Goal: Task Accomplishment & Management: Complete application form

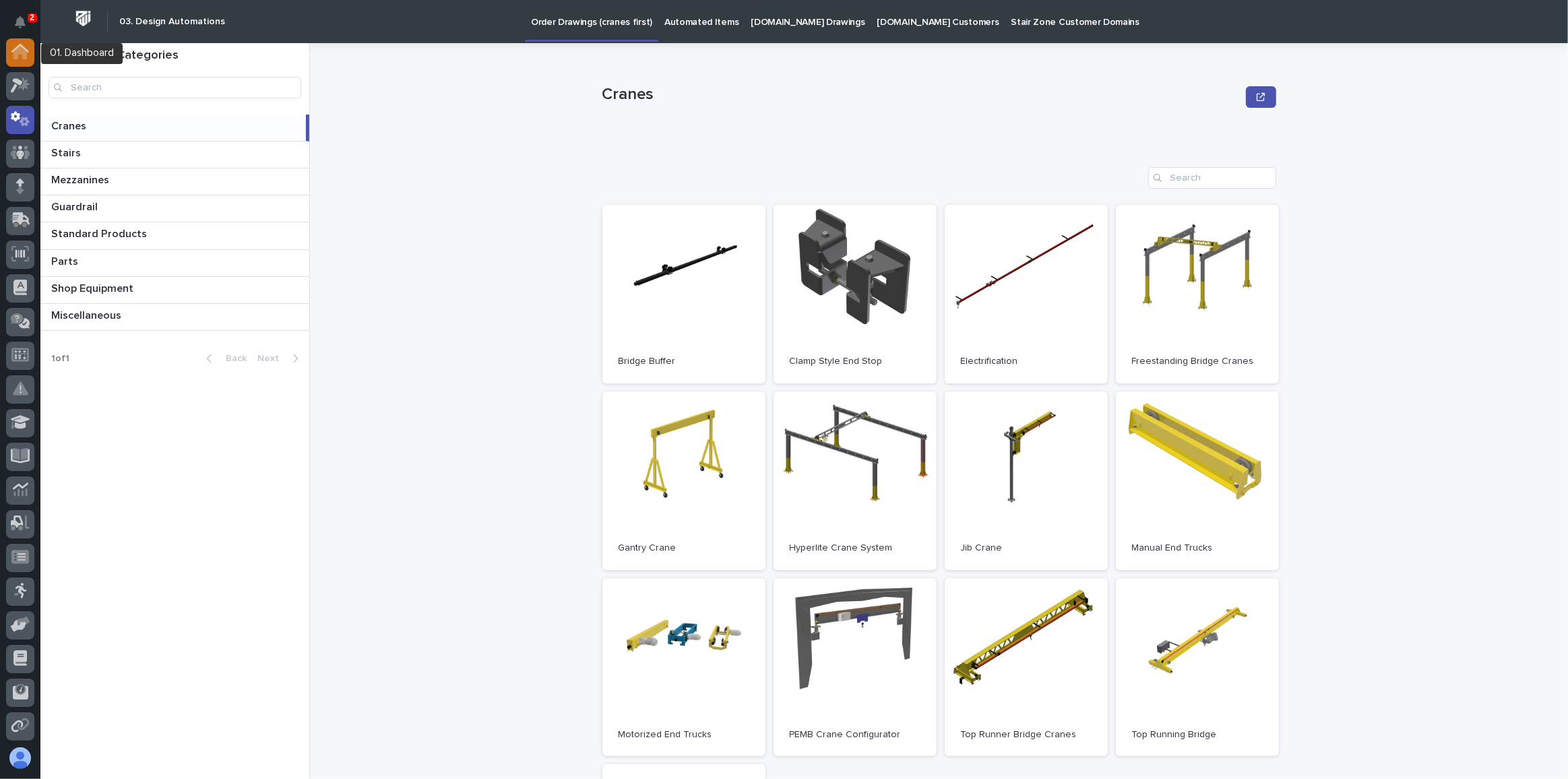
click at [20, 49] on icon at bounding box center [20, 53] width 14 height 14
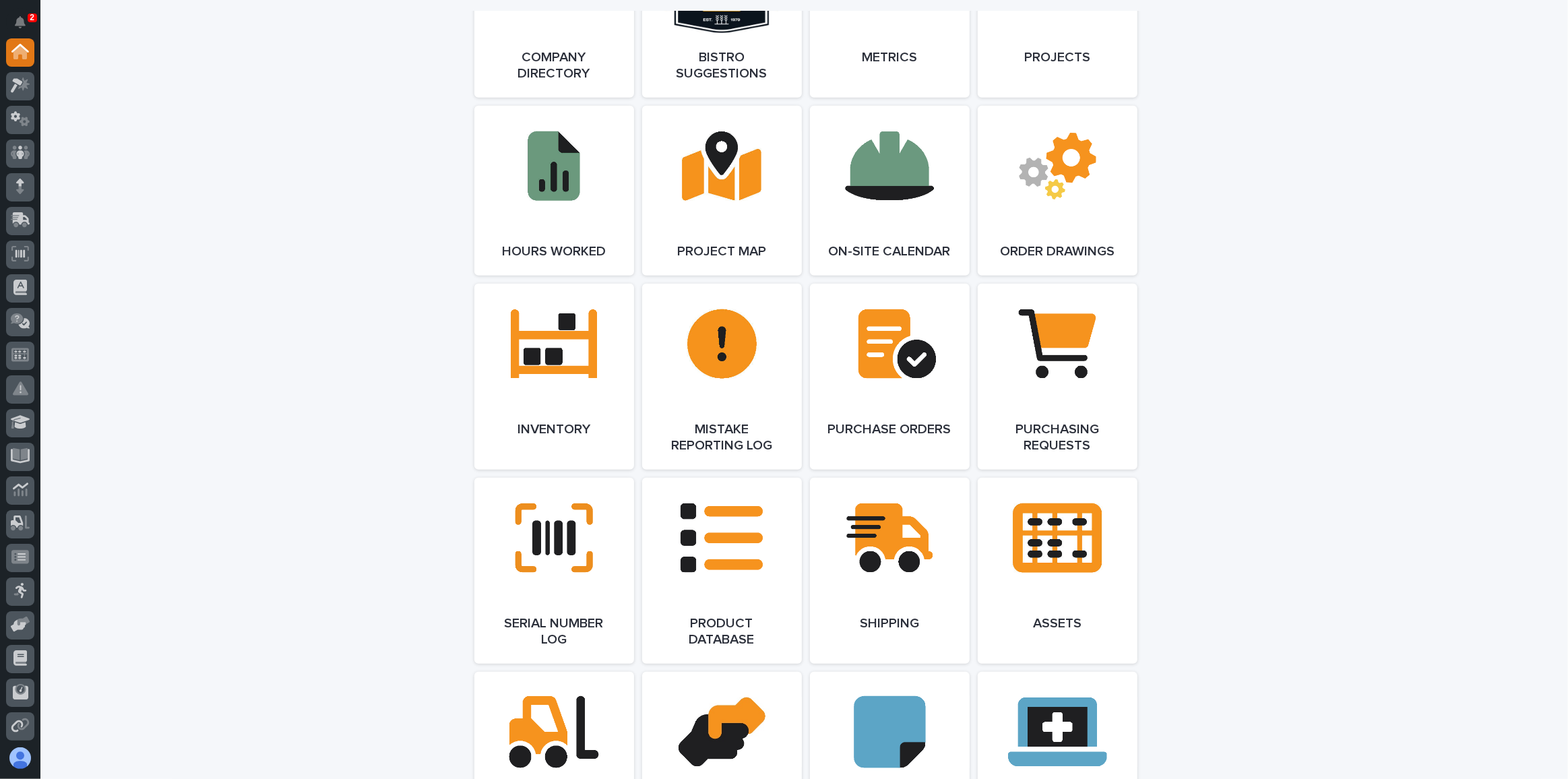
scroll to position [1307, 0]
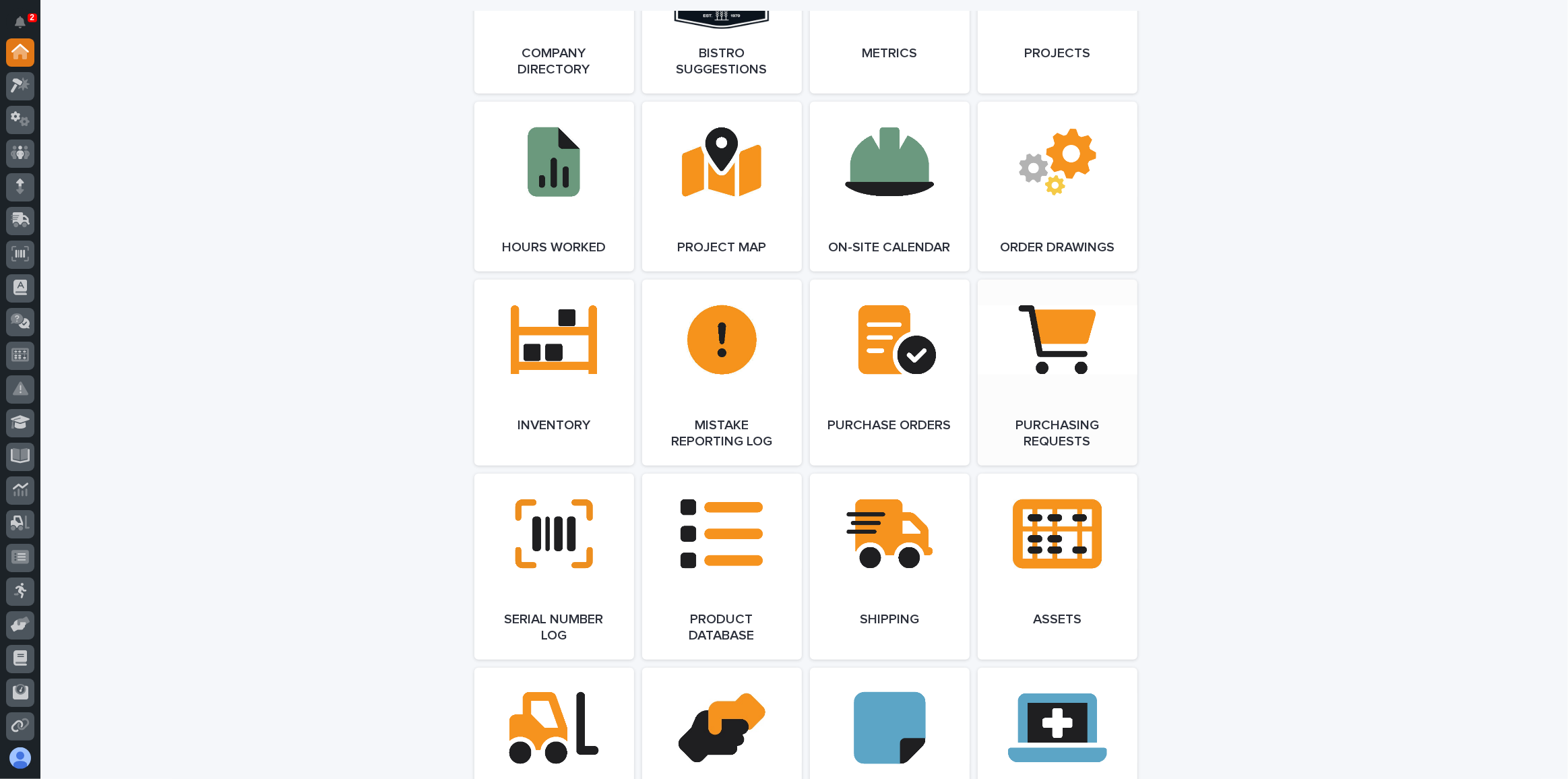
click at [1046, 348] on link "Open Link" at bounding box center [1057, 372] width 160 height 186
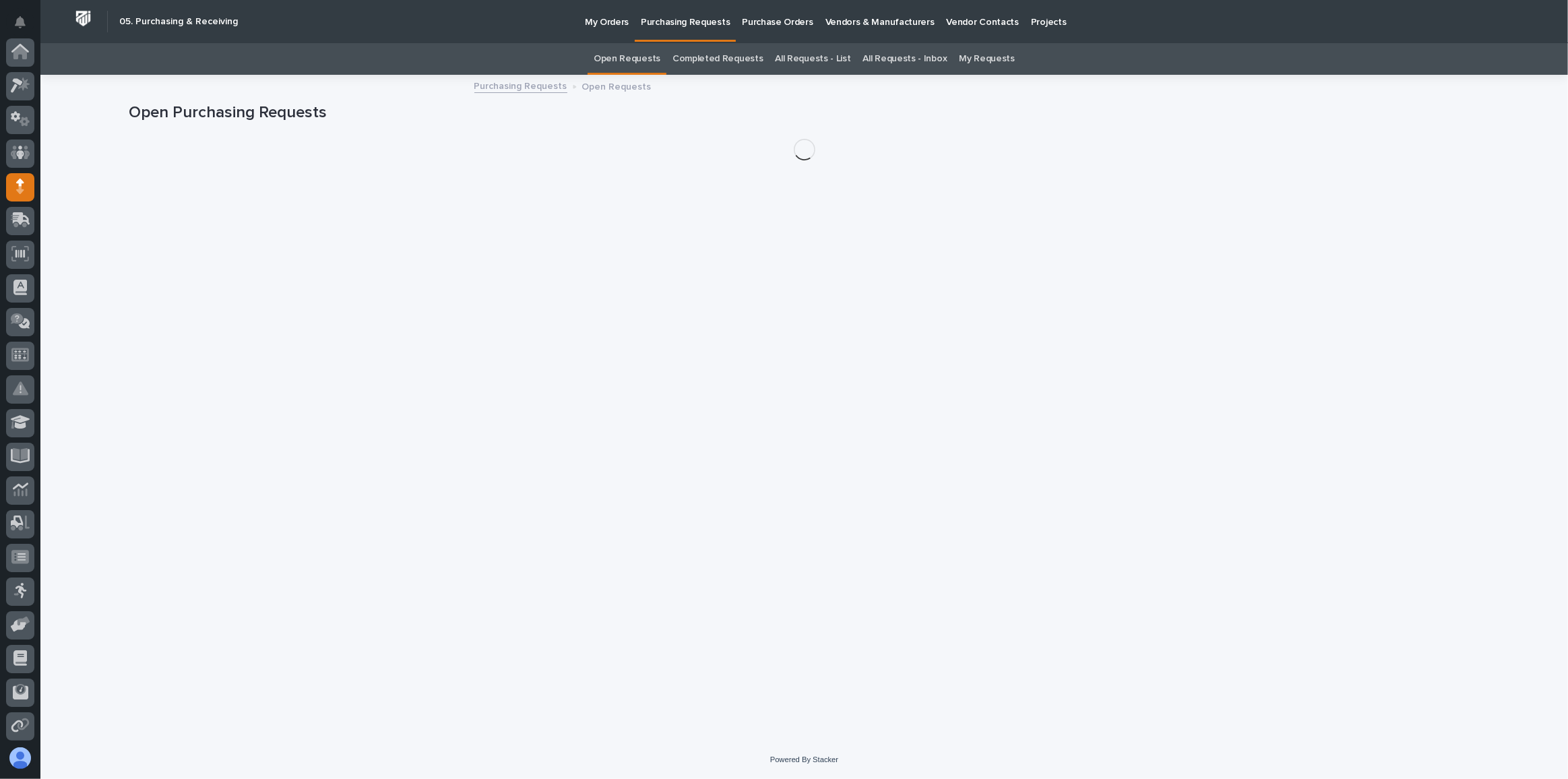
scroll to position [134, 0]
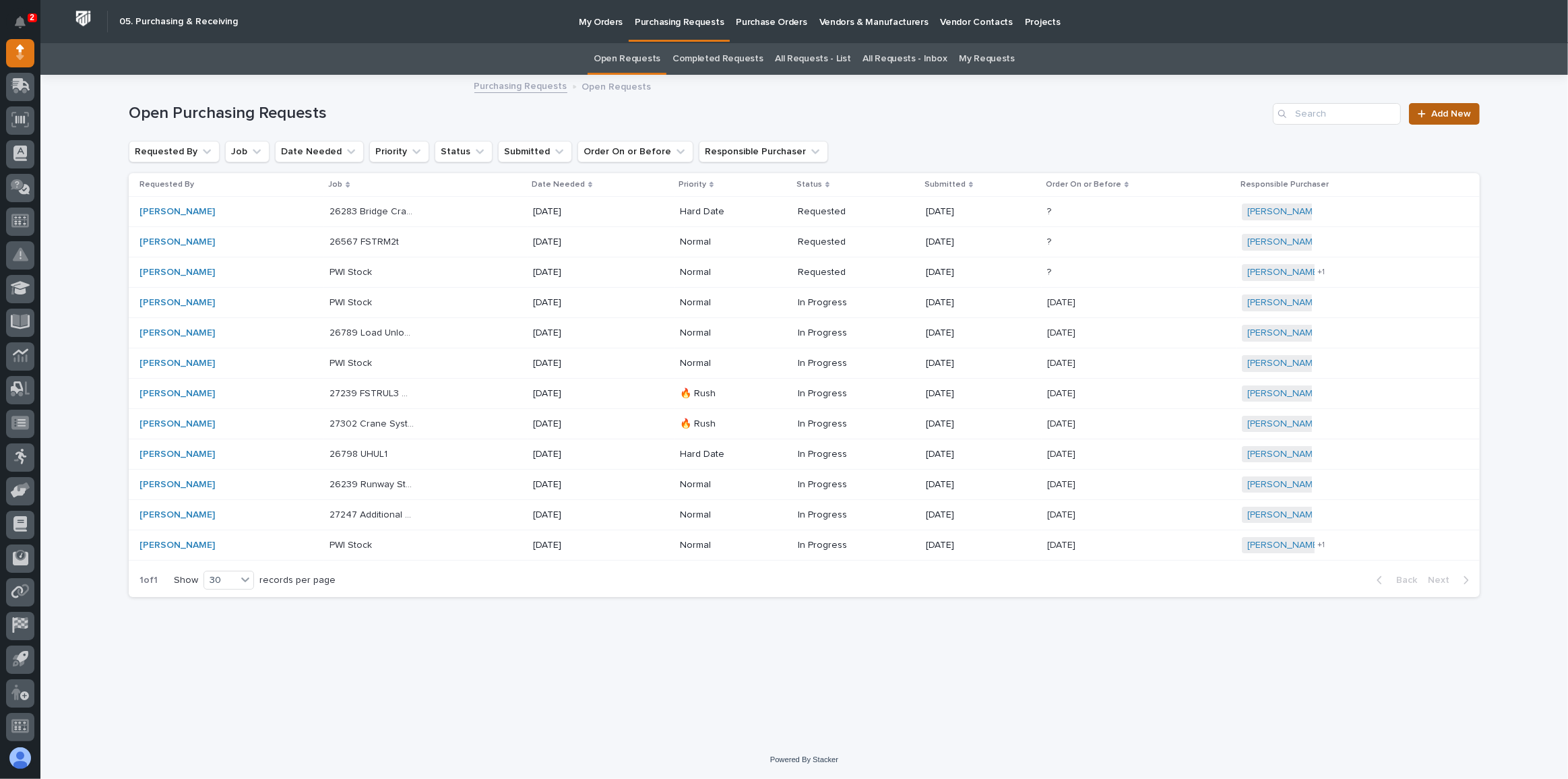
click at [1444, 109] on span "Add New" at bounding box center [1450, 114] width 40 height 9
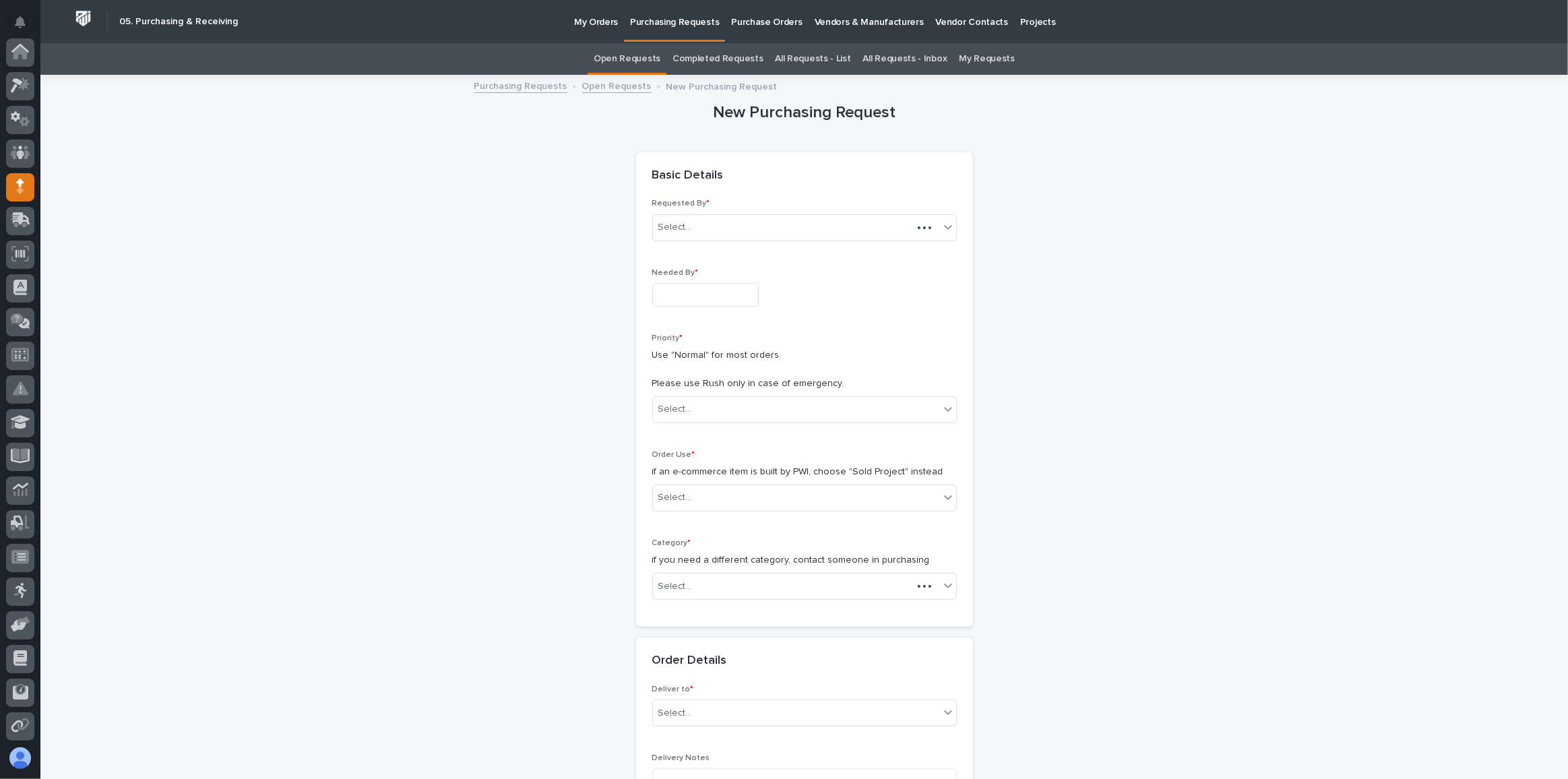
scroll to position [134, 0]
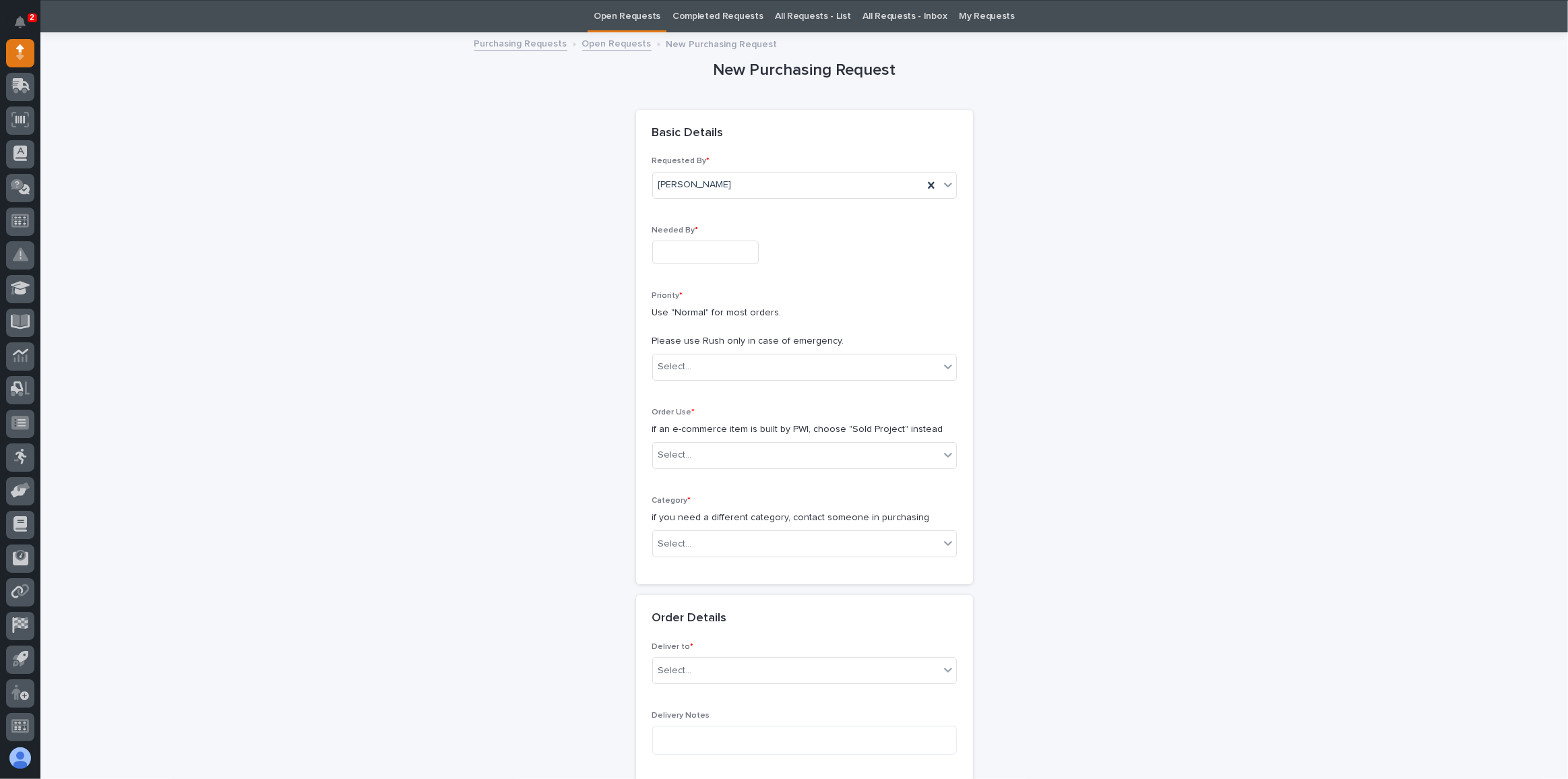
click at [669, 249] on input "text" at bounding box center [705, 252] width 106 height 24
click at [693, 139] on div "15" at bounding box center [695, 140] width 18 height 18
type input "**********"
click at [708, 366] on div "Select..." at bounding box center [795, 367] width 286 height 22
click at [664, 437] on div "Normal" at bounding box center [800, 437] width 303 height 24
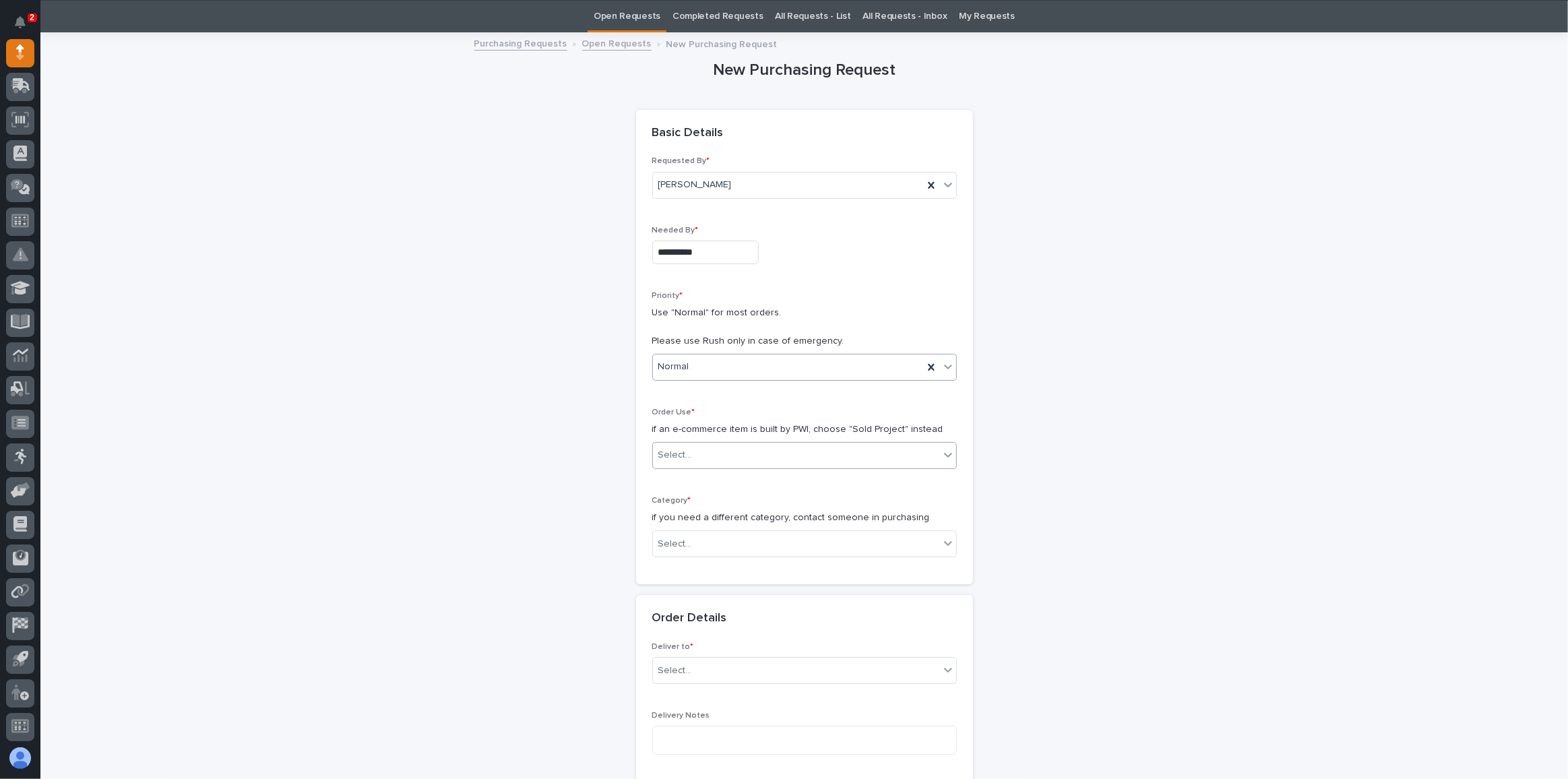
click at [666, 449] on div "Select..." at bounding box center [675, 455] width 34 height 14
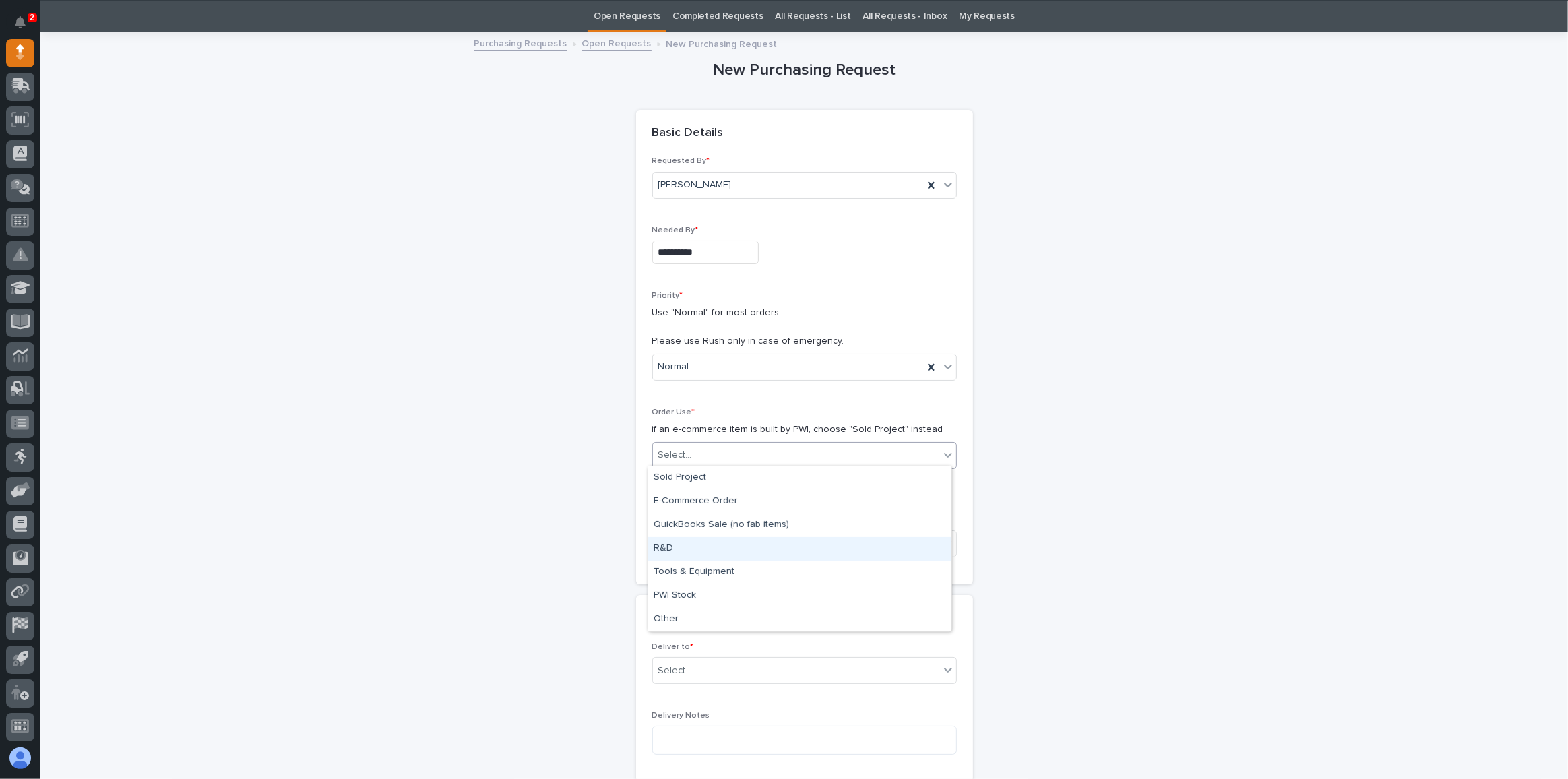
click at [674, 545] on div "R&D" at bounding box center [800, 549] width 303 height 24
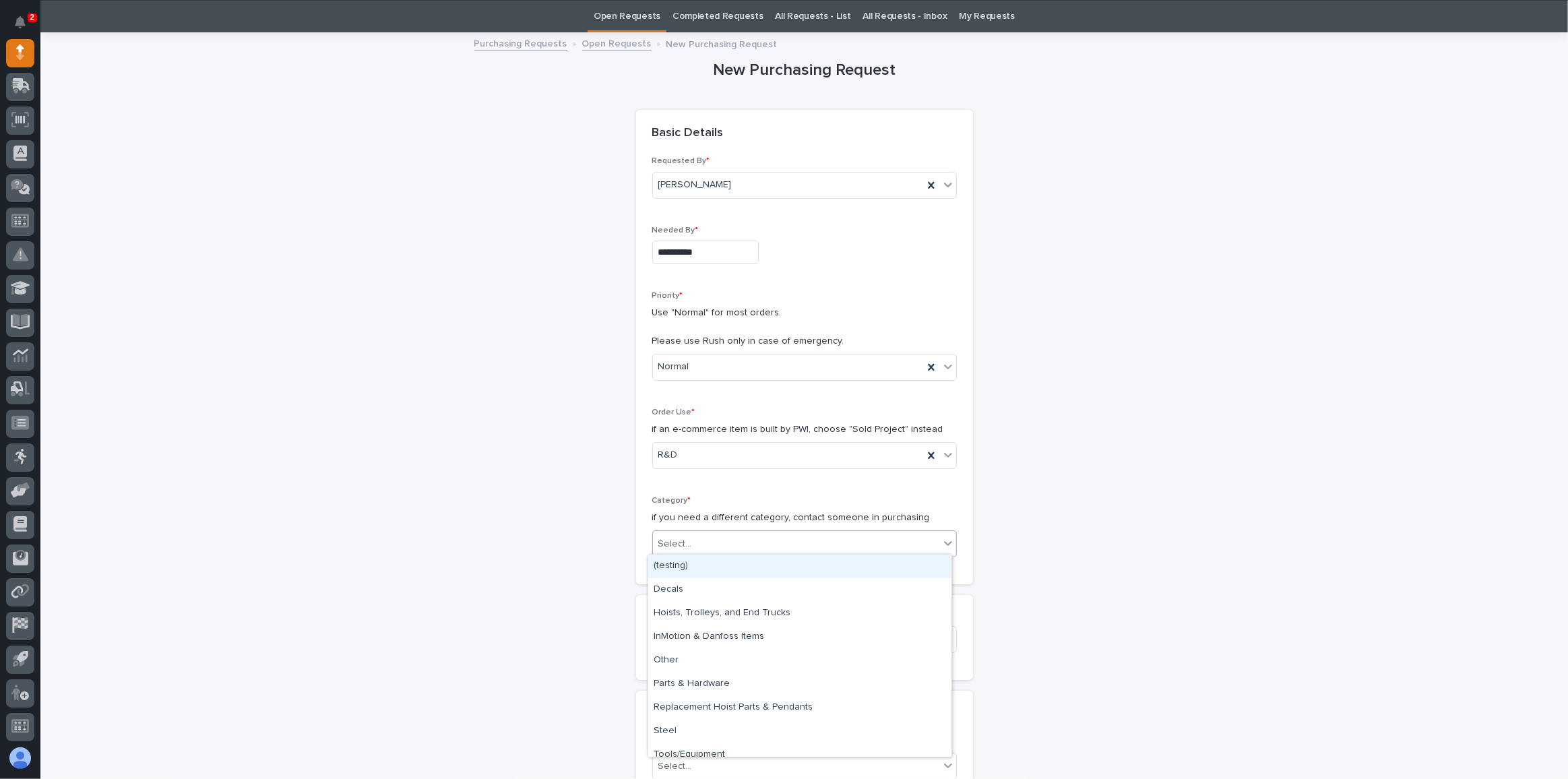
click at [700, 539] on div "Select..." at bounding box center [795, 544] width 286 height 22
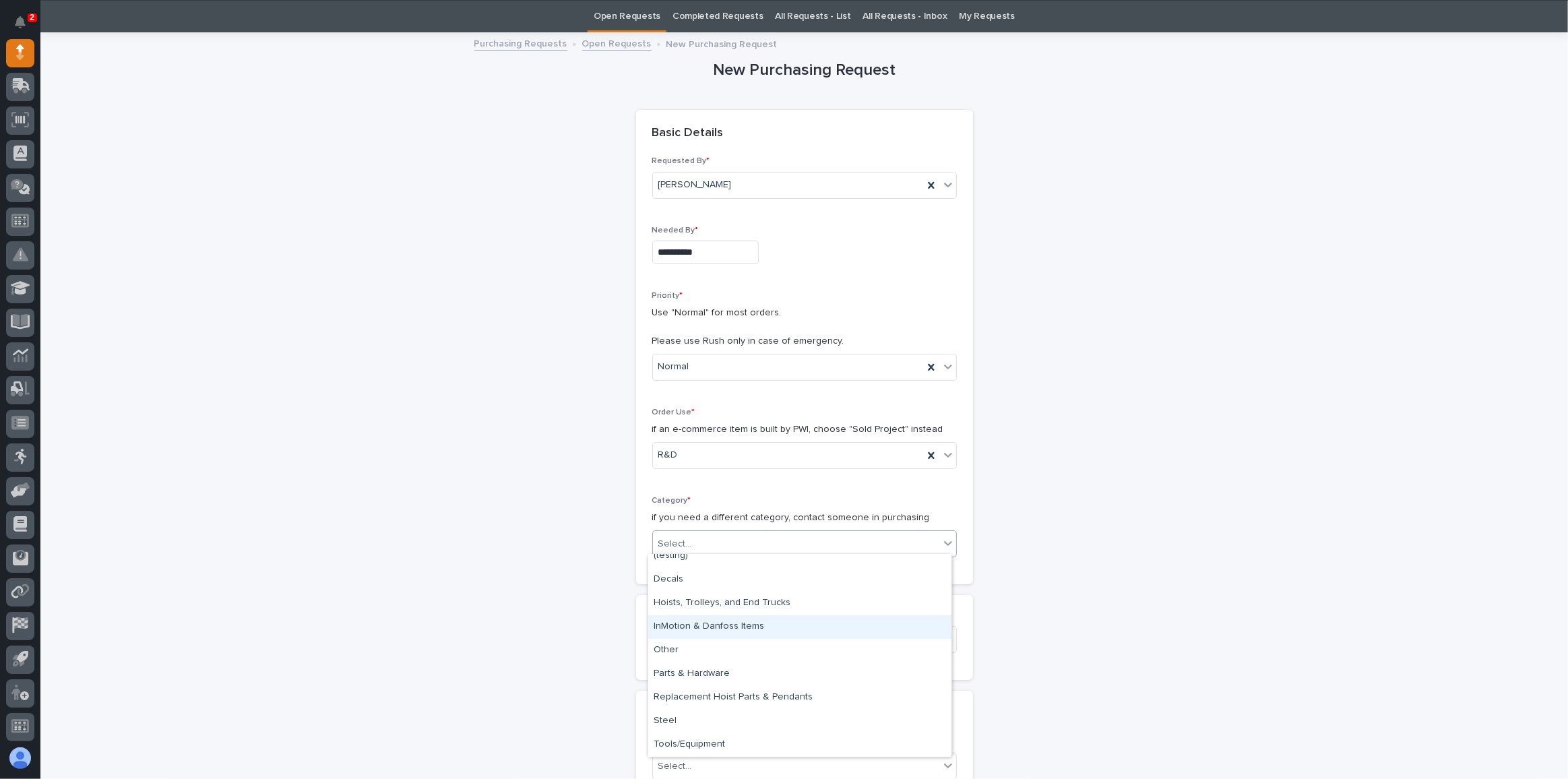
click at [716, 622] on div "InMotion & Danfoss Items" at bounding box center [800, 627] width 303 height 24
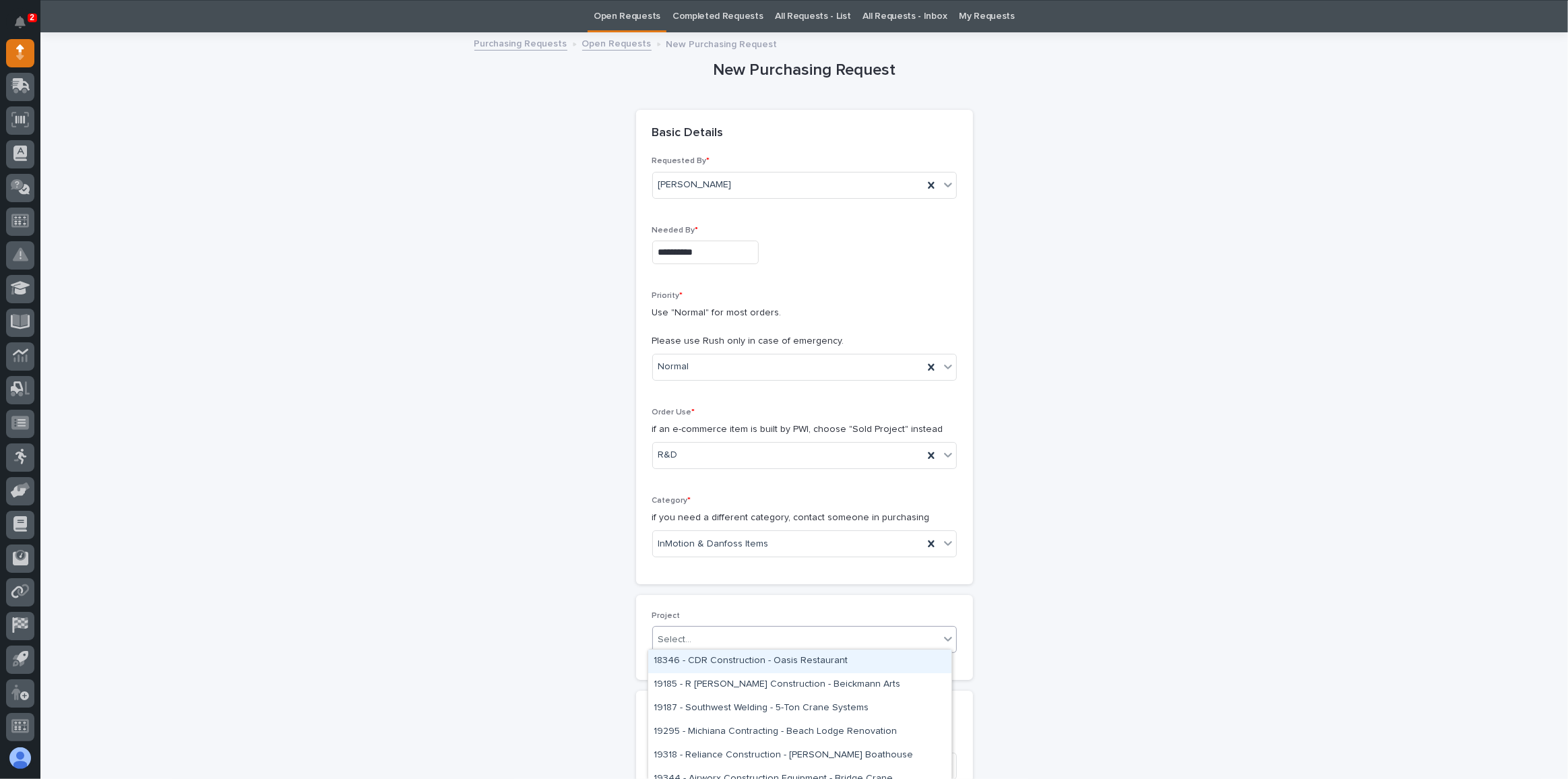
click at [701, 631] on div "Select..." at bounding box center [795, 640] width 286 height 22
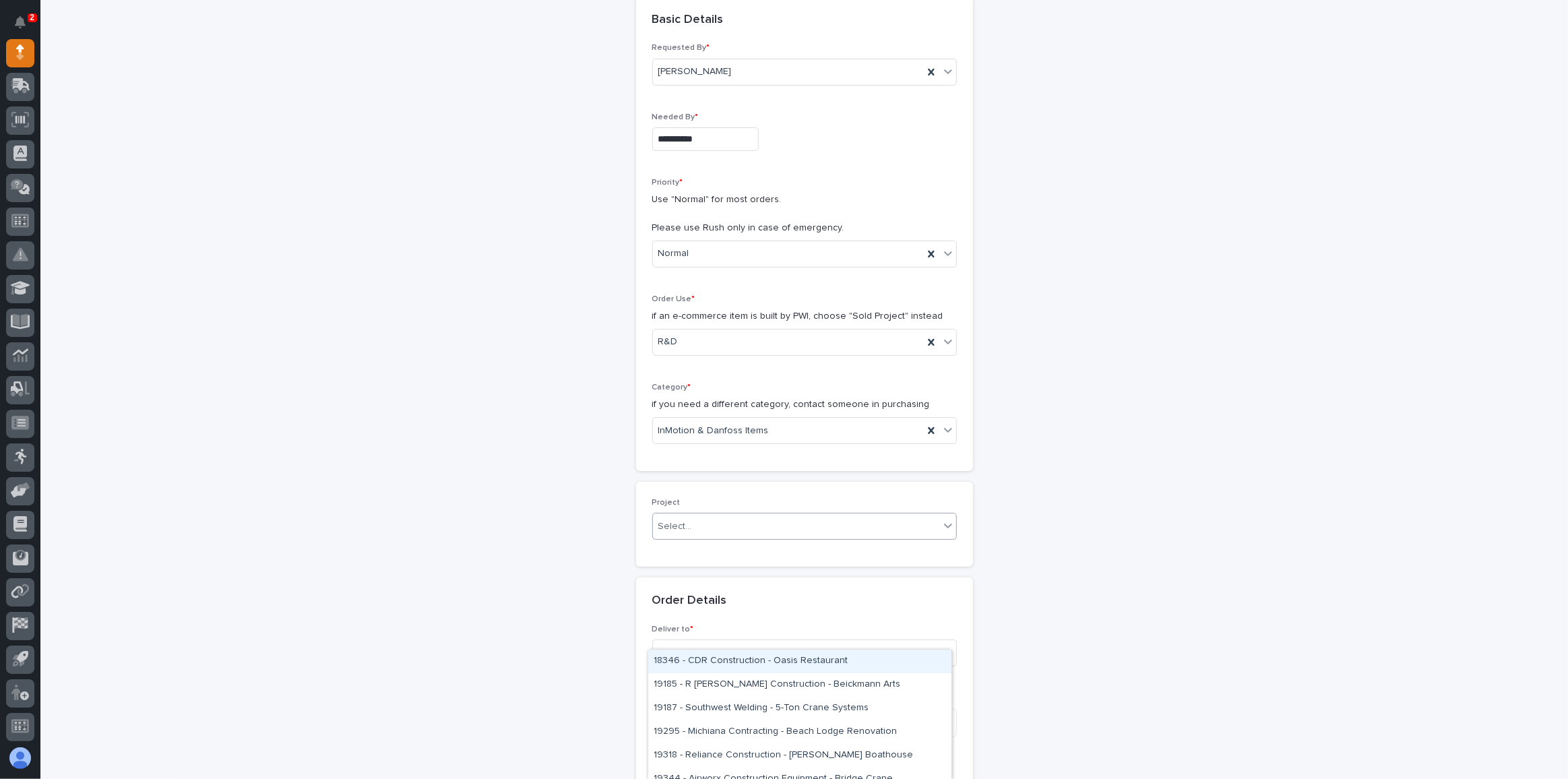
scroll to position [288, 0]
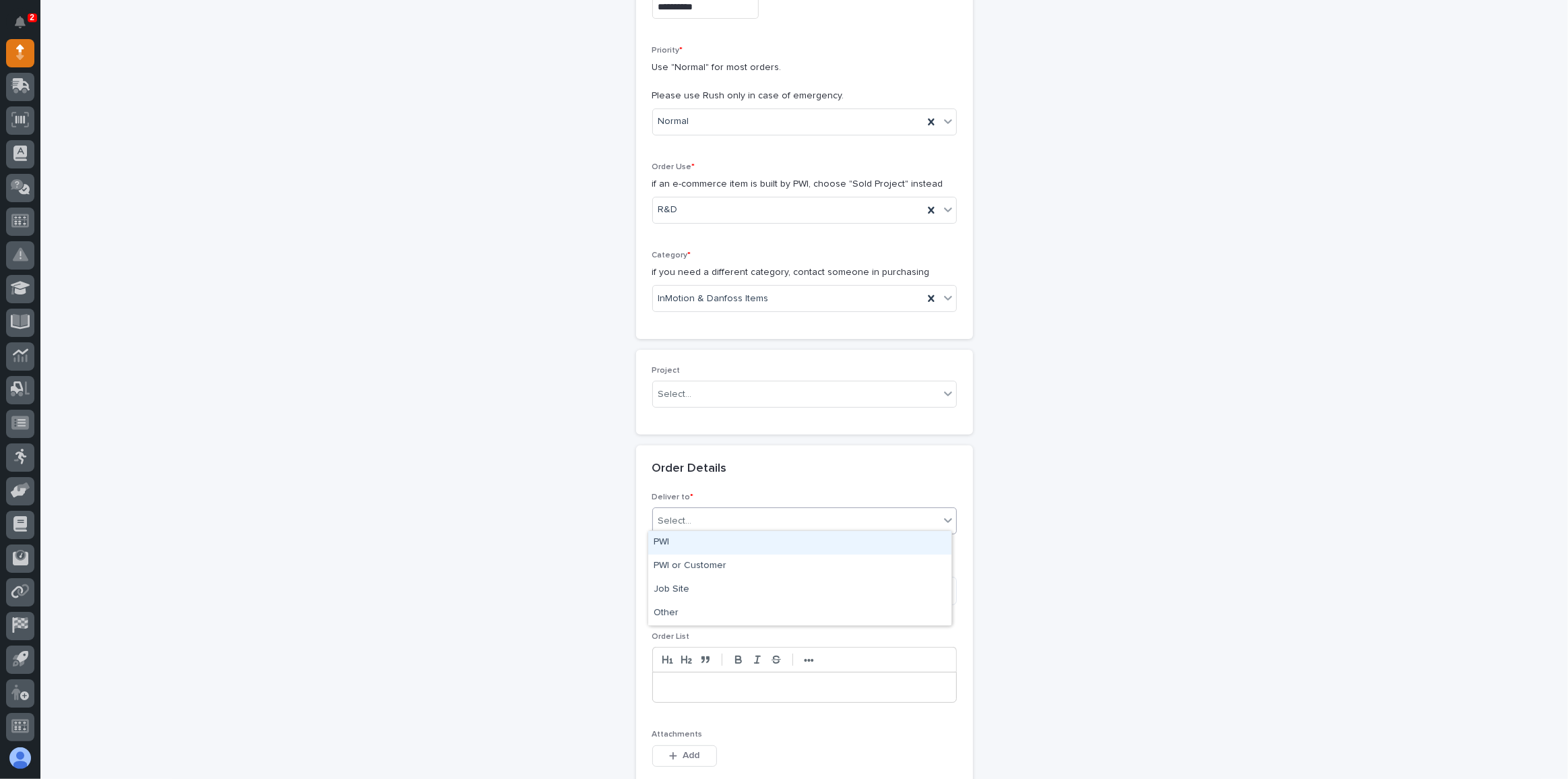
click at [693, 518] on input "text" at bounding box center [694, 521] width 1 height 12
click at [666, 545] on div "PWI" at bounding box center [800, 543] width 303 height 24
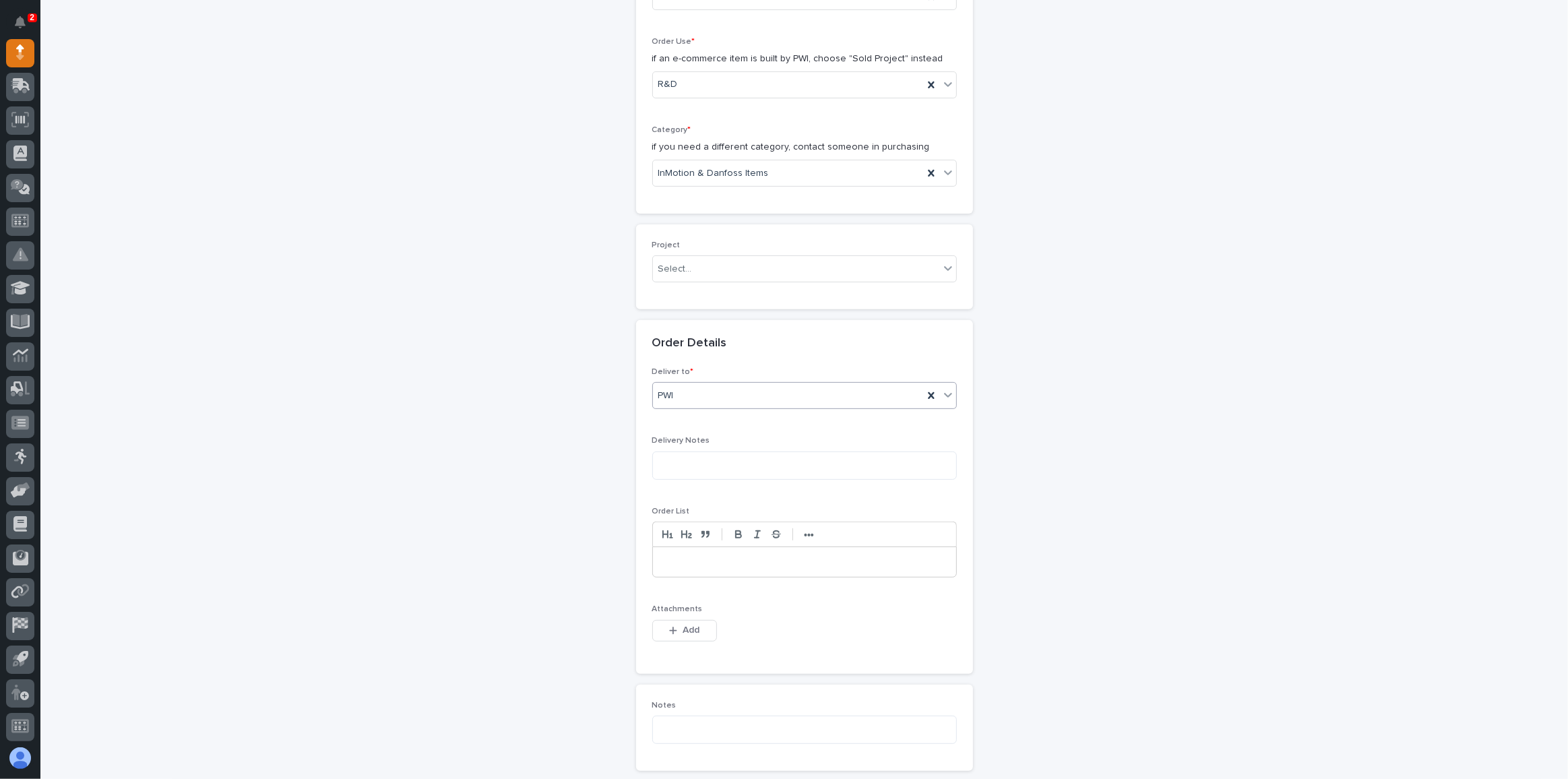
scroll to position [533, 0]
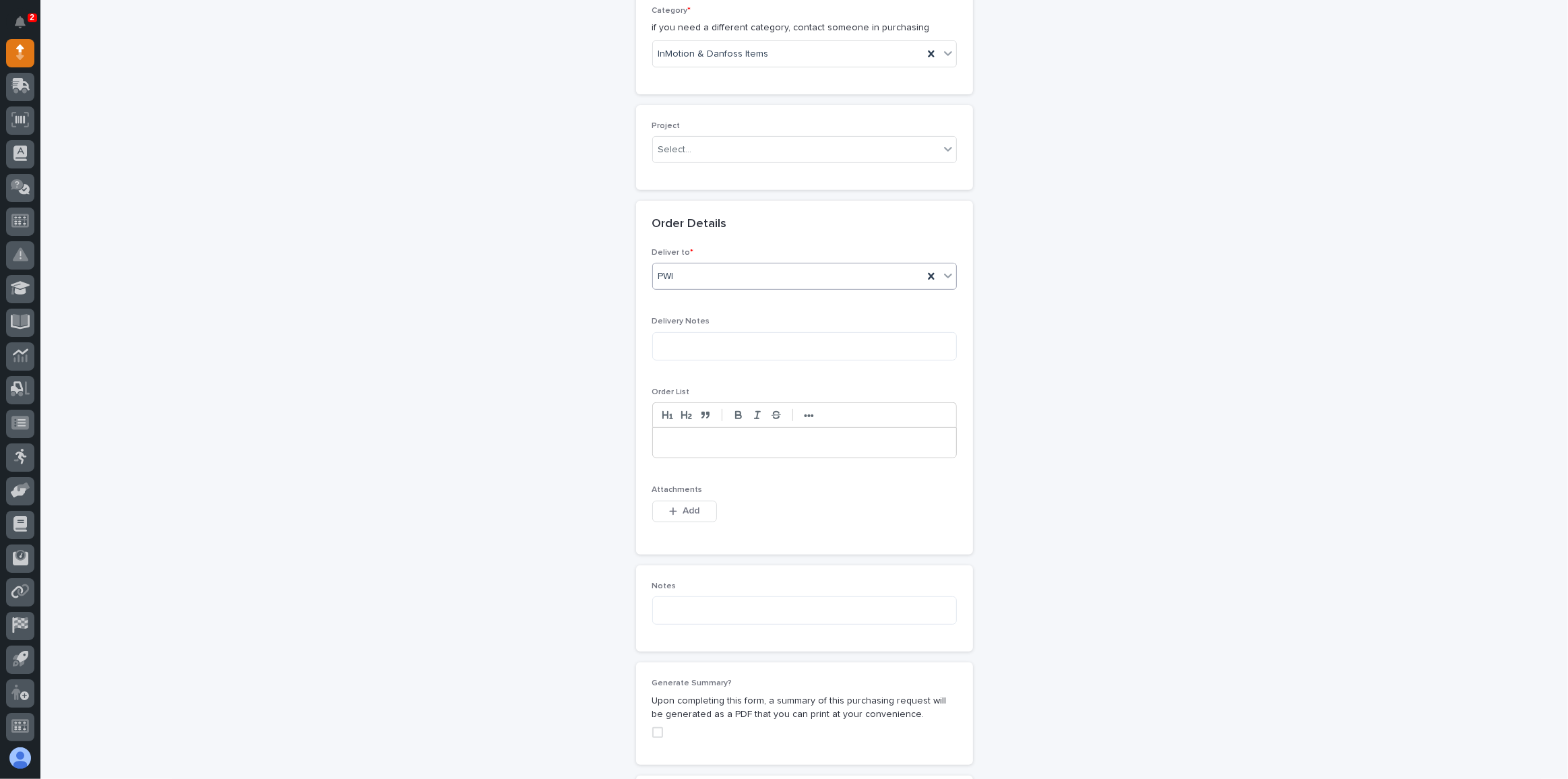
click at [683, 505] on span "Add" at bounding box center [691, 511] width 17 height 12
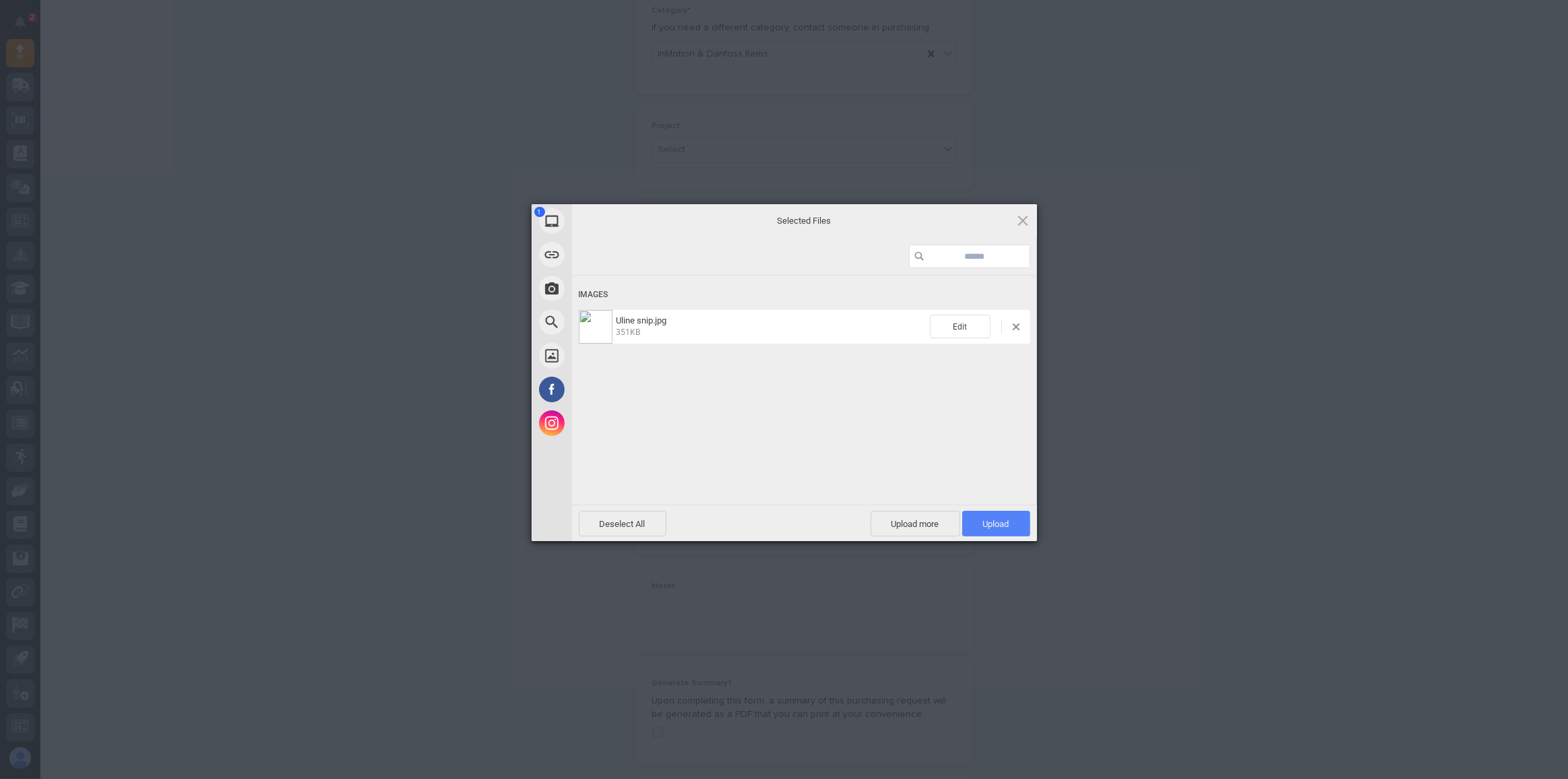
click at [1006, 522] on span "Upload 1" at bounding box center [996, 524] width 26 height 10
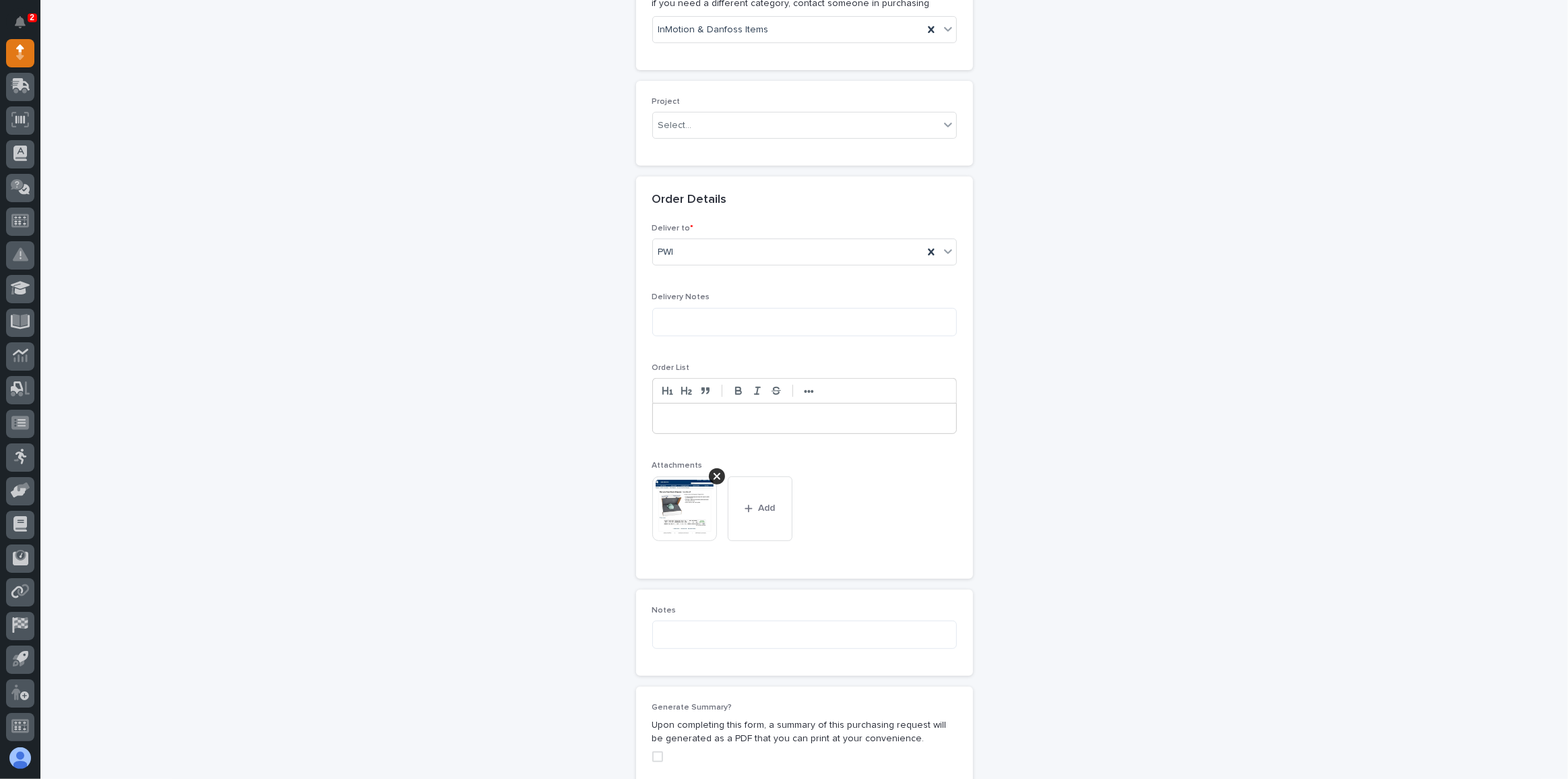
click at [669, 412] on p at bounding box center [804, 419] width 283 height 14
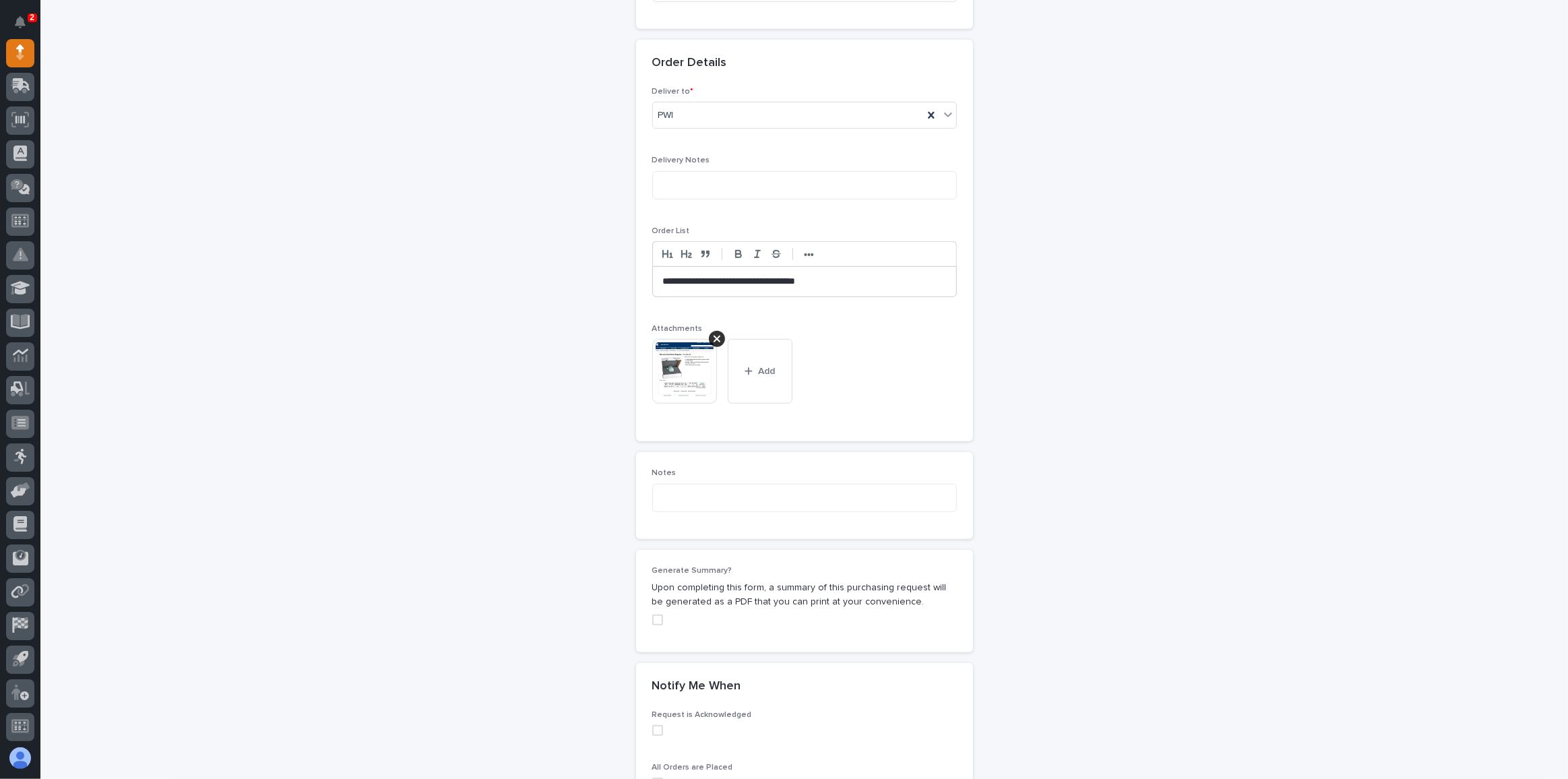
scroll to position [508, 0]
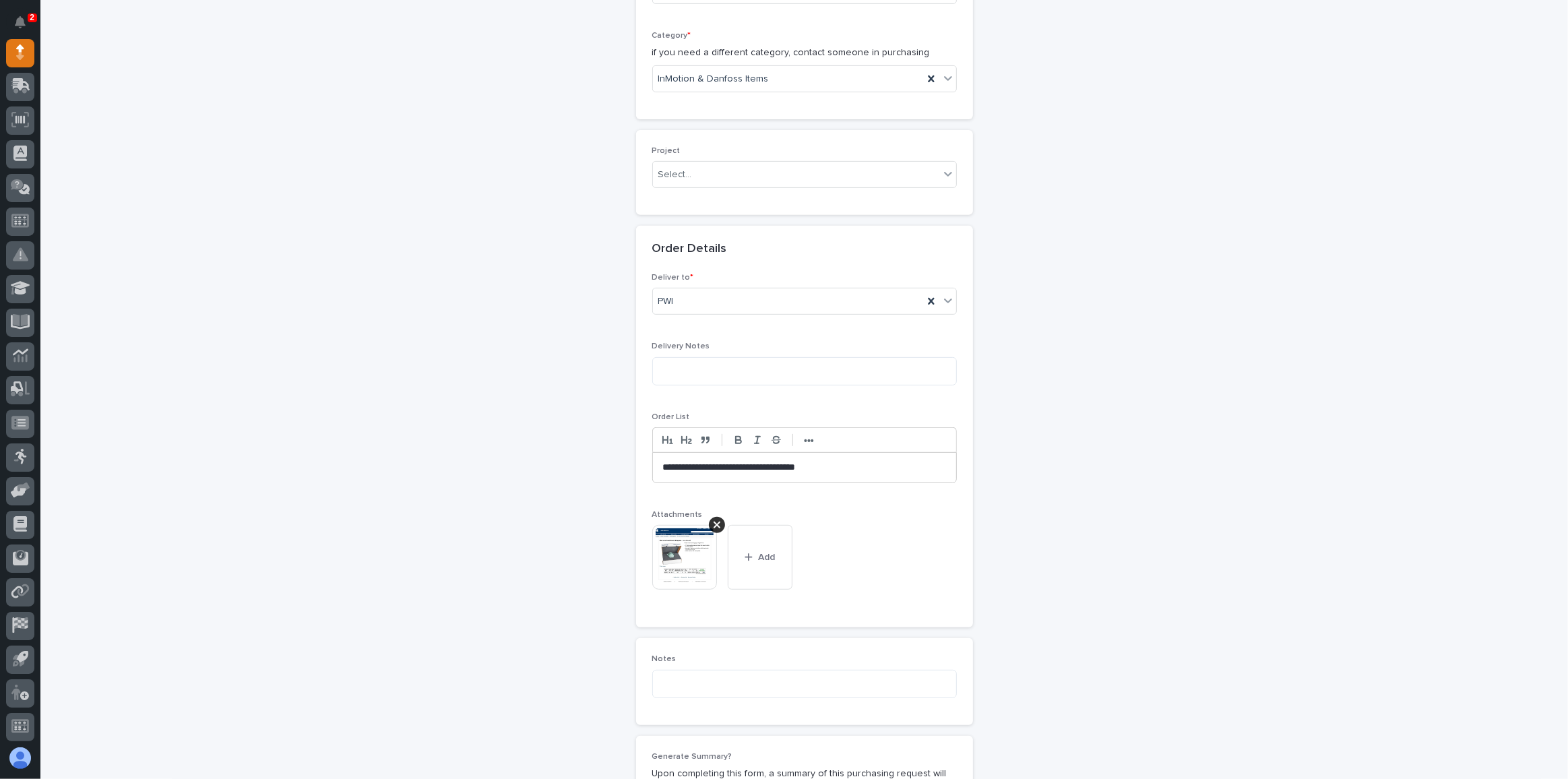
click at [718, 462] on p "**********" at bounding box center [804, 468] width 283 height 14
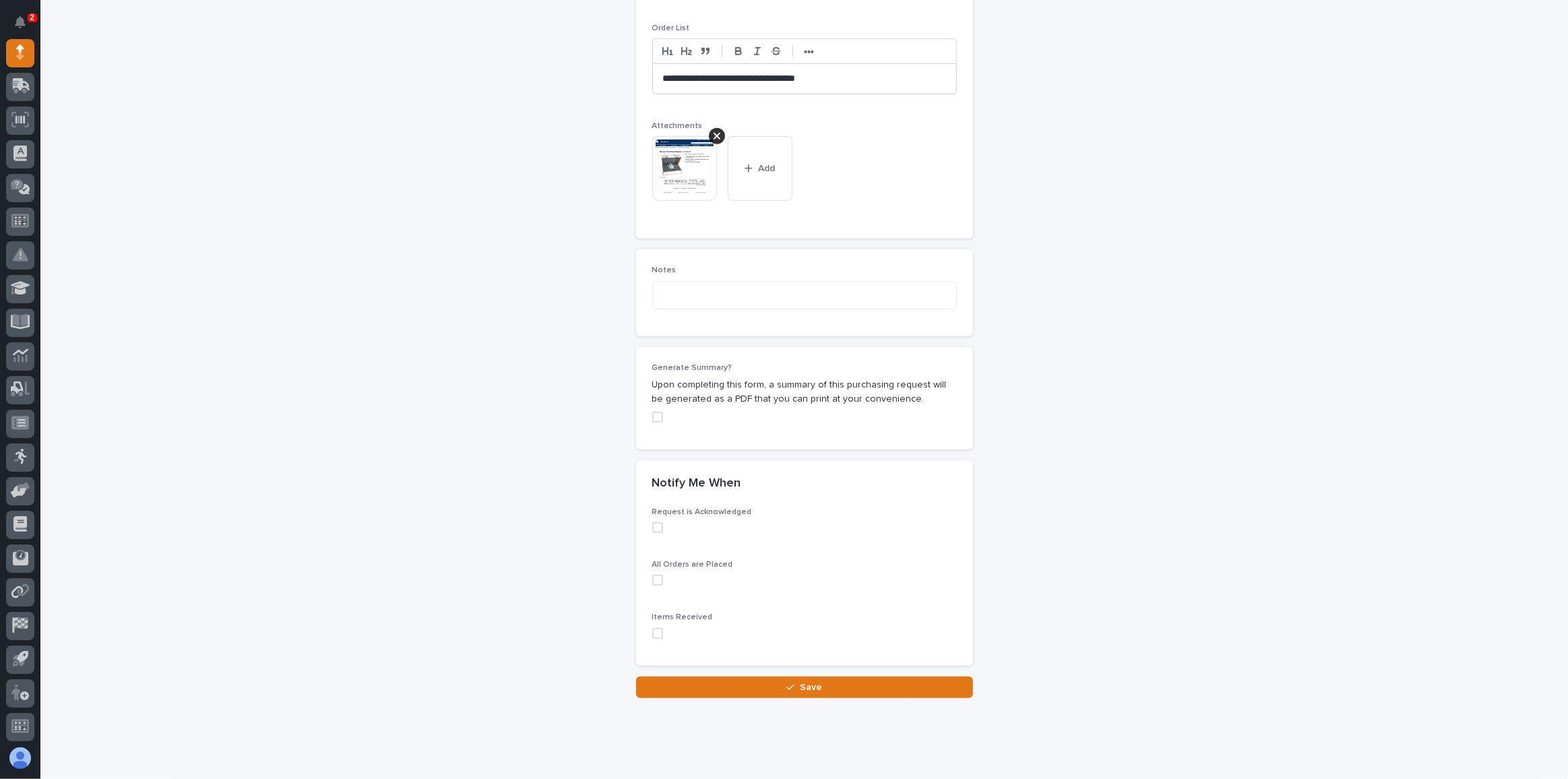
scroll to position [916, 0]
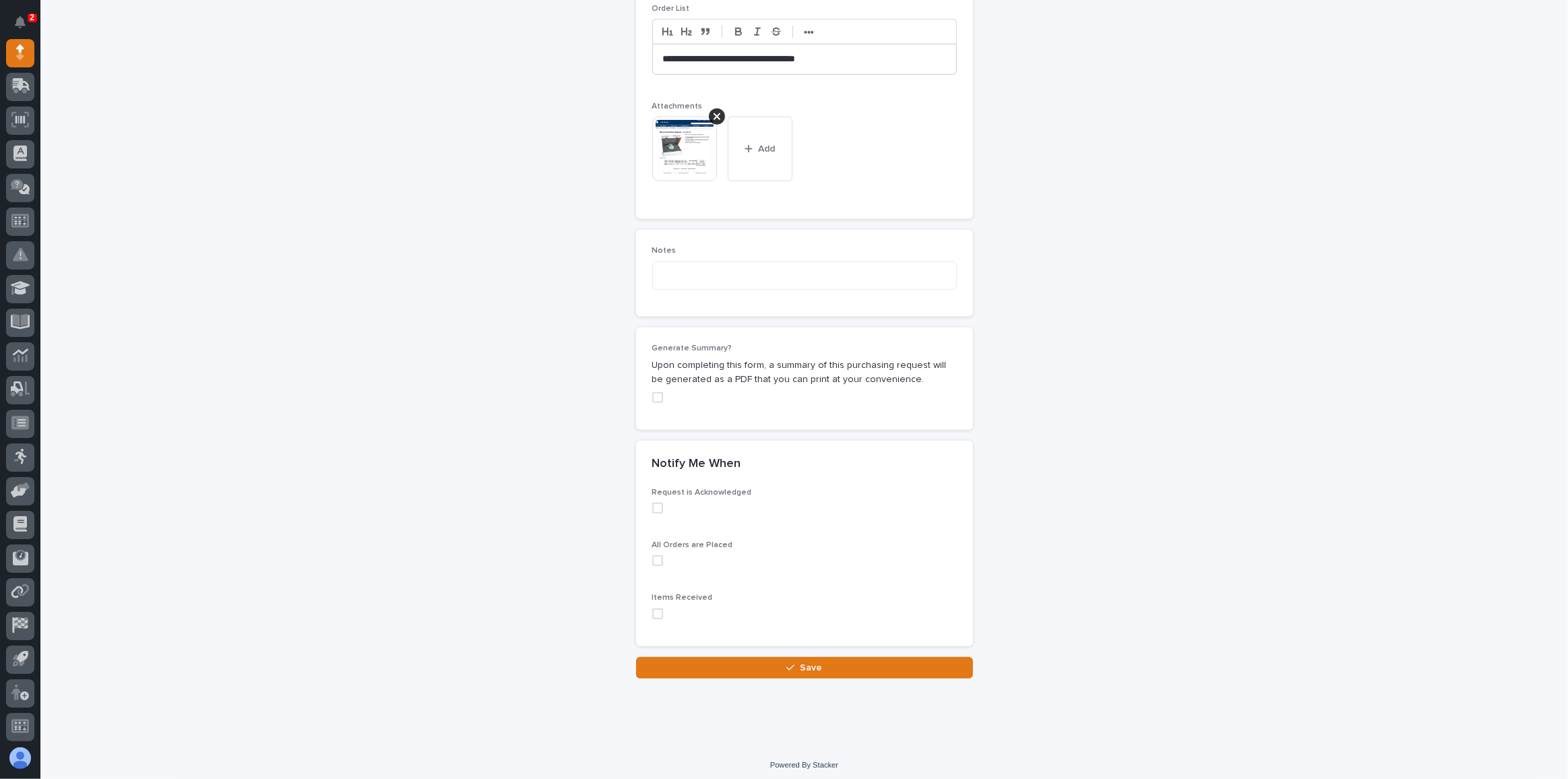
click at [652, 608] on span at bounding box center [658, 614] width 11 height 11
click at [729, 660] on button "Save" at bounding box center [804, 668] width 337 height 22
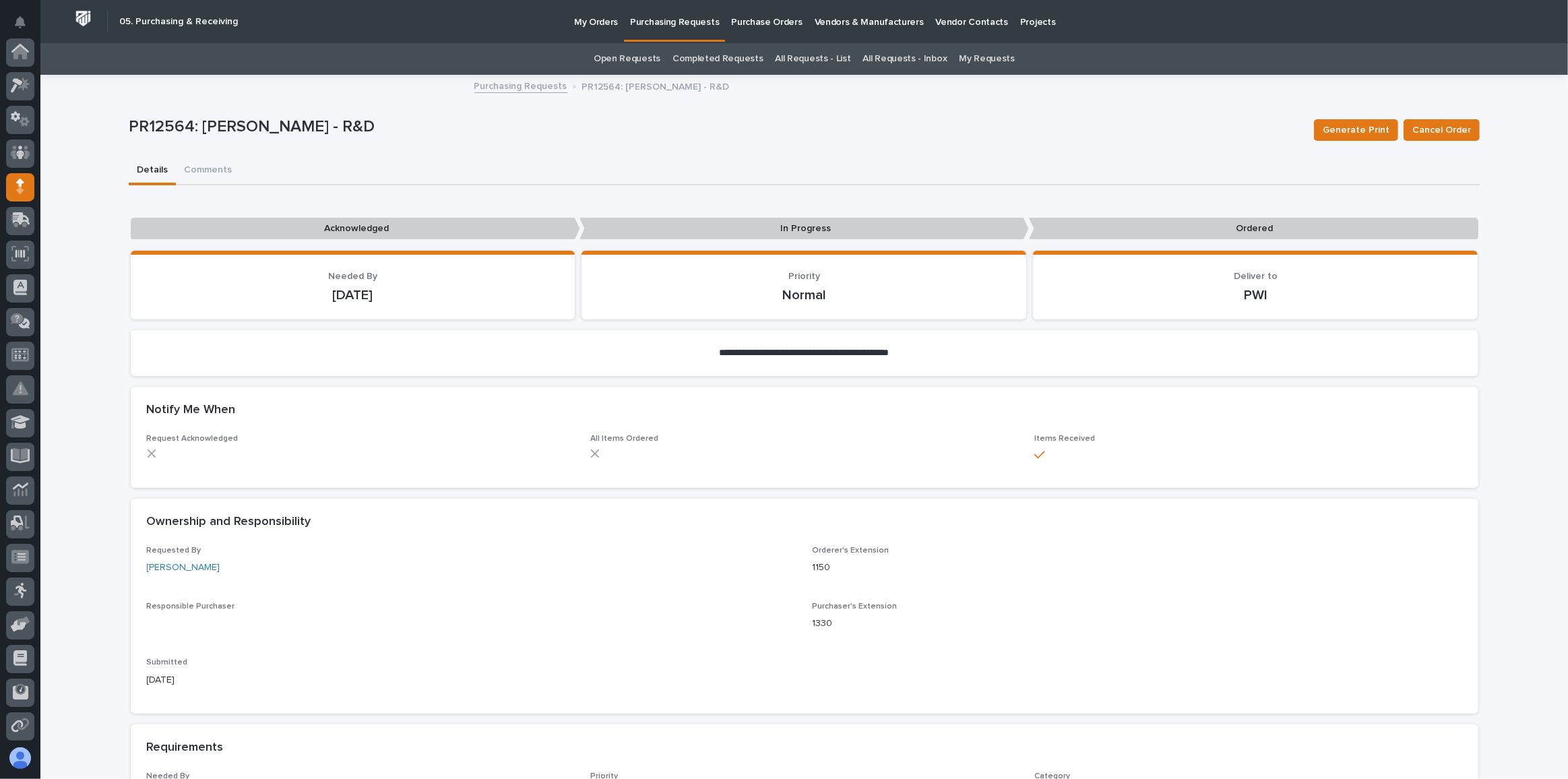
scroll to position [134, 0]
